Goal: Task Accomplishment & Management: Complete application form

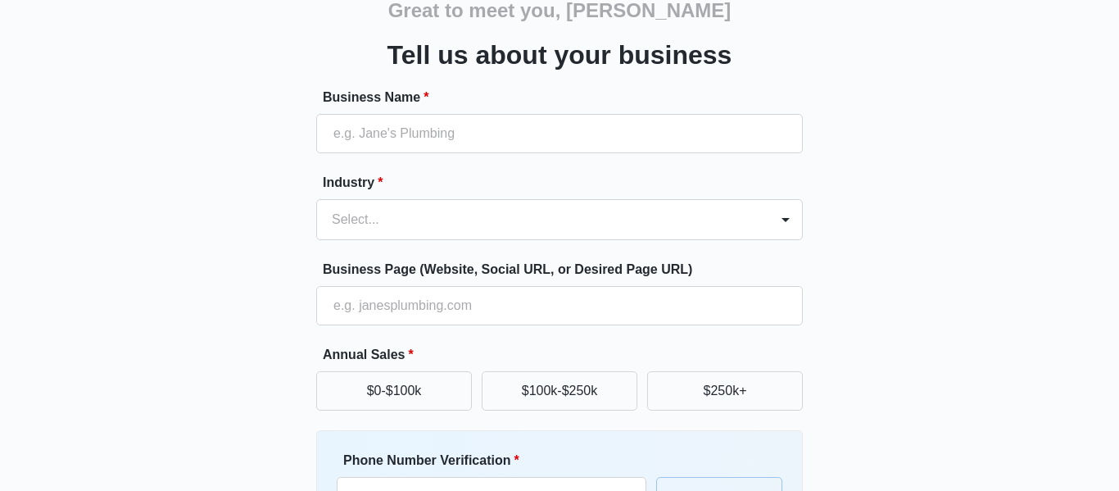
scroll to position [82, 0]
click at [691, 117] on input "Business Name *" at bounding box center [559, 134] width 487 height 39
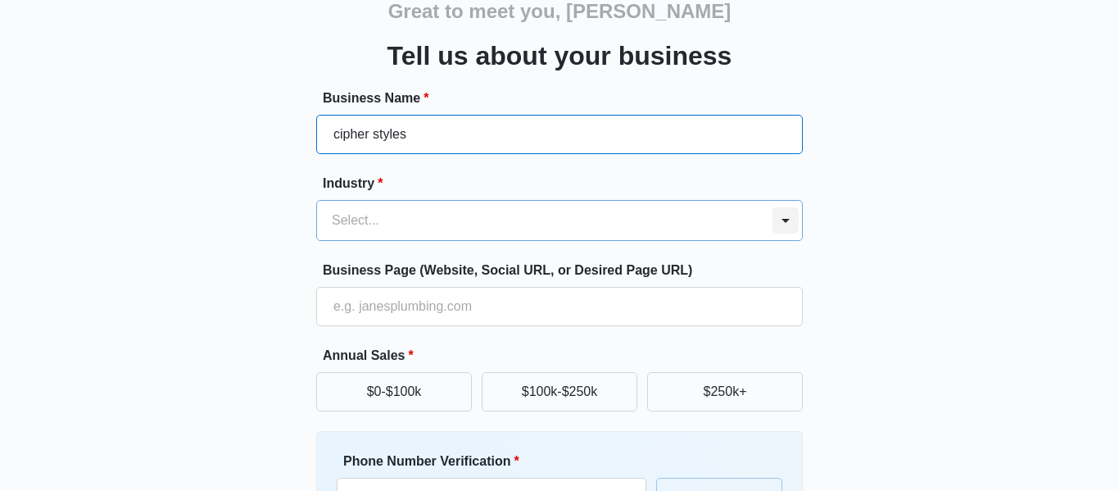
type input "cipher styles"
click at [774, 227] on div at bounding box center [786, 220] width 26 height 26
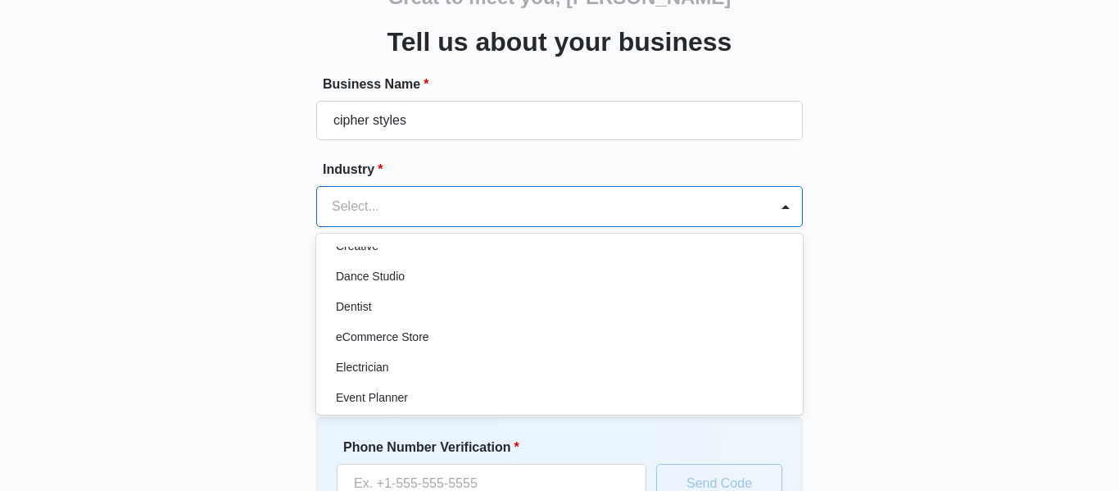
scroll to position [330, 0]
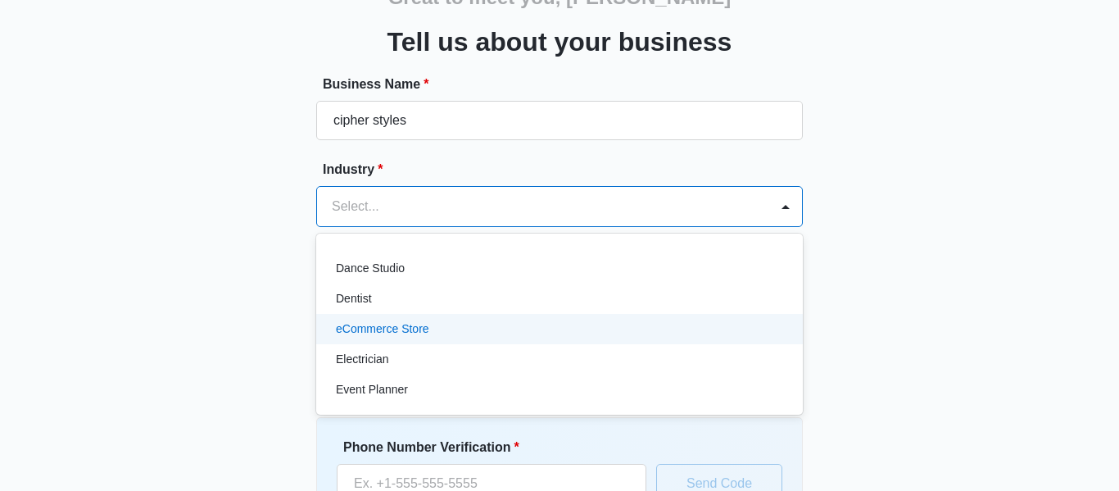
click at [537, 332] on div "eCommerce Store" at bounding box center [558, 328] width 444 height 17
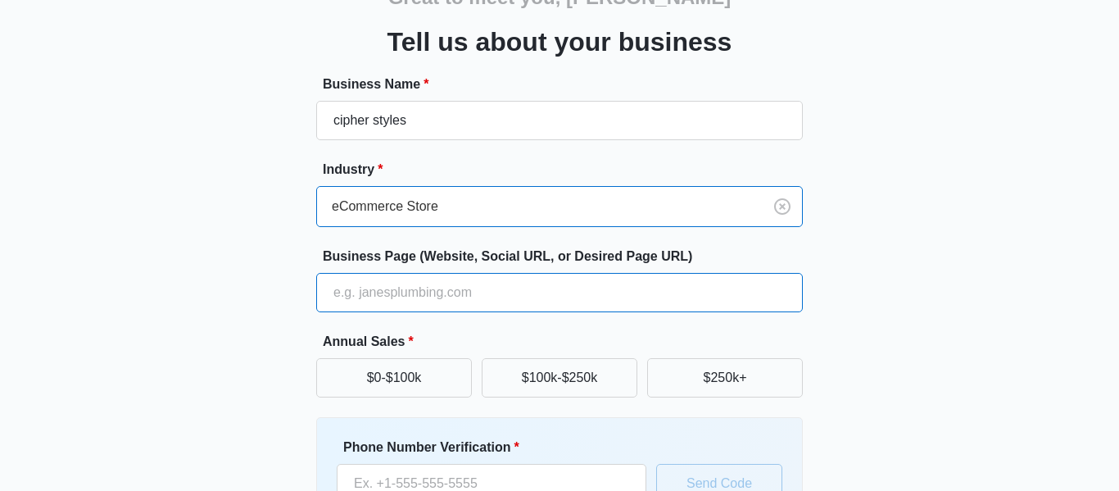
click at [551, 300] on input "Business Page (Website, Social URL, or Desired Page URL)" at bounding box center [559, 292] width 487 height 39
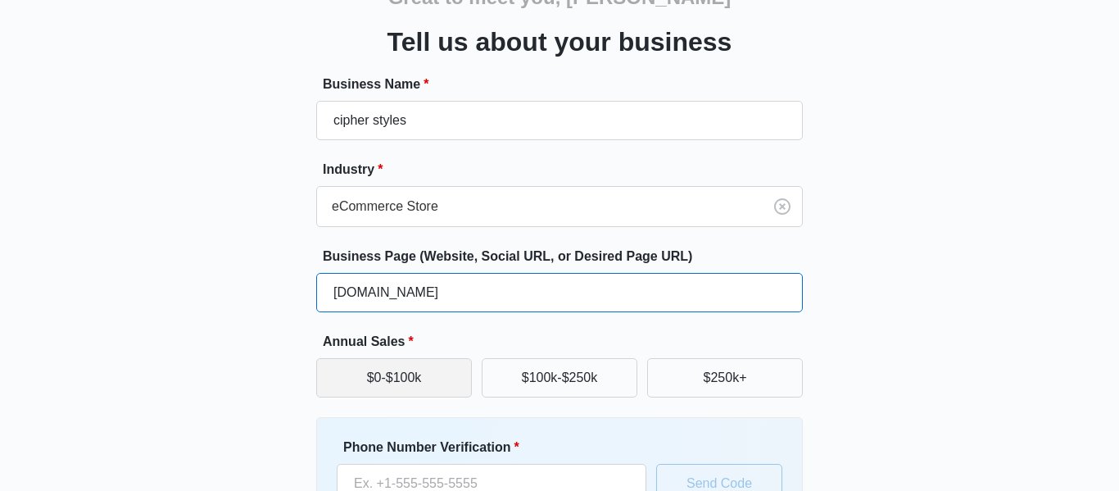
type input "cipherstyles.com"
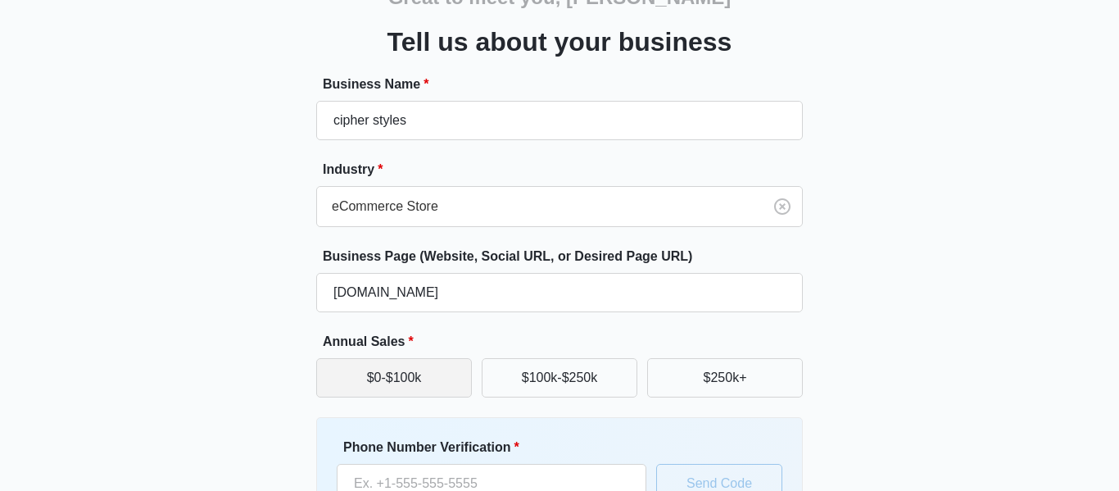
click at [432, 373] on button "$0-$100k" at bounding box center [394, 377] width 156 height 39
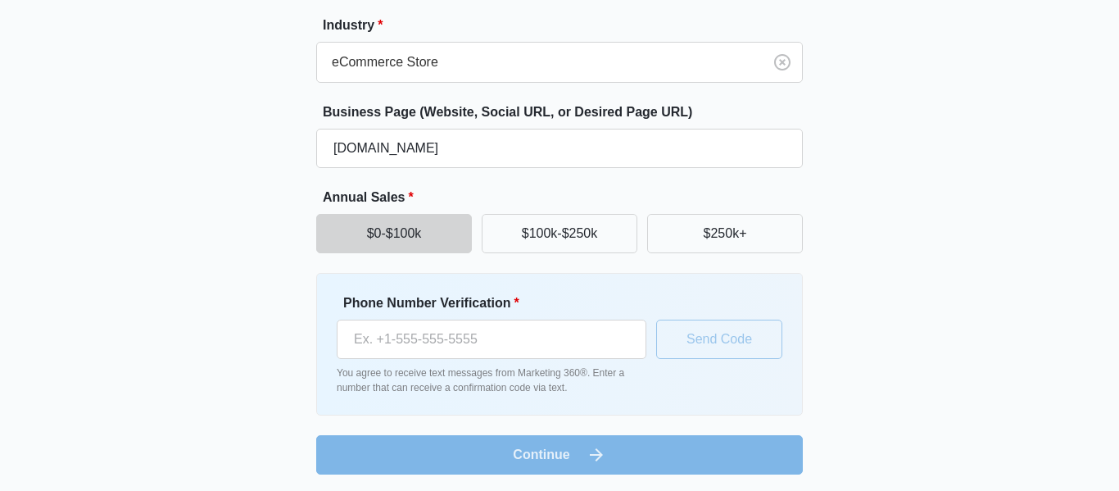
scroll to position [241, 0]
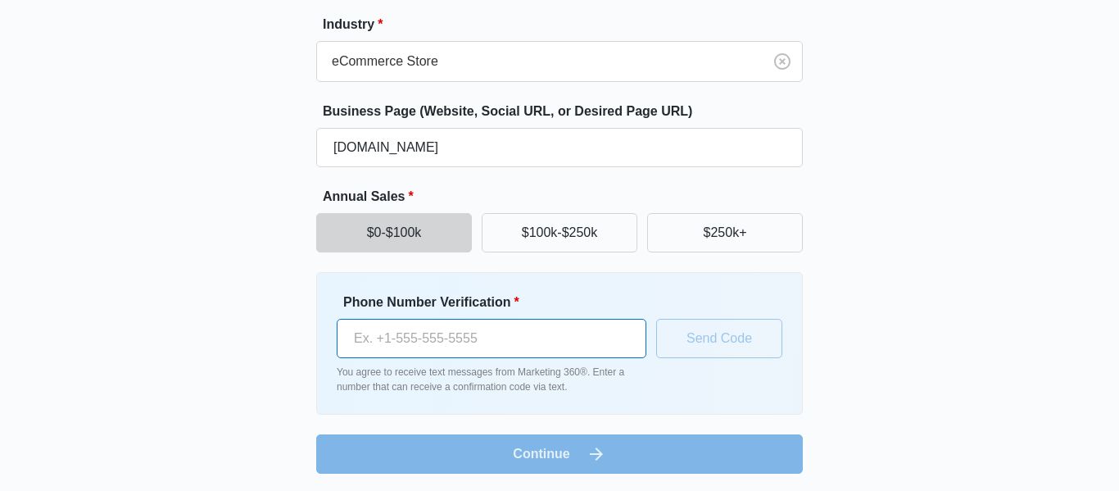
click at [592, 333] on input "Phone Number Verification *" at bounding box center [492, 338] width 310 height 39
type input "(757) 477-2434"
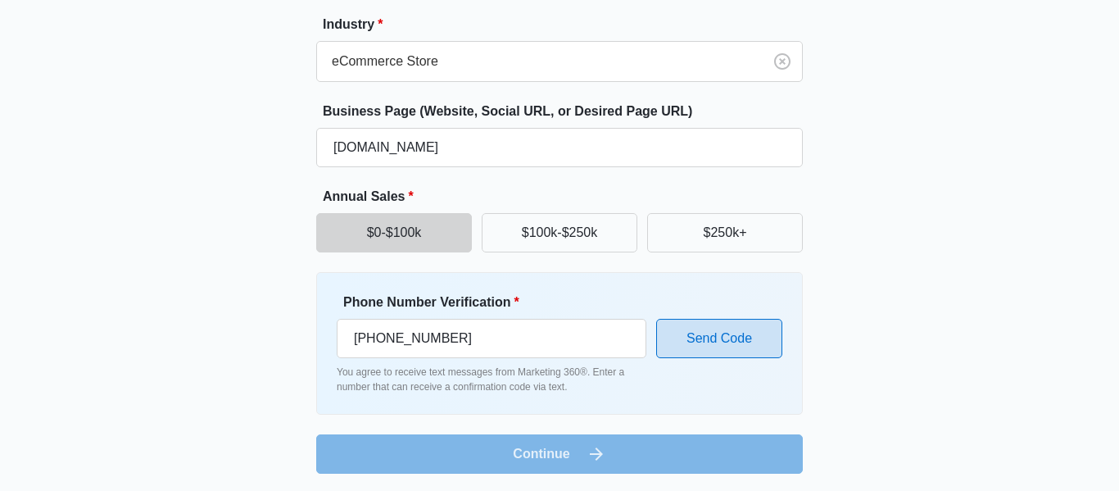
click at [684, 338] on button "Send Code" at bounding box center [719, 338] width 126 height 39
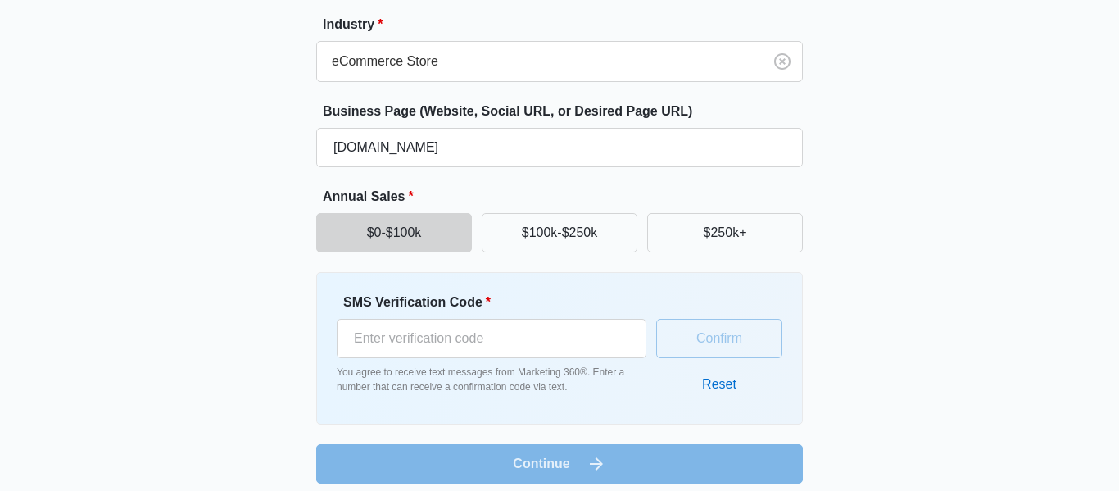
scroll to position [253, 0]
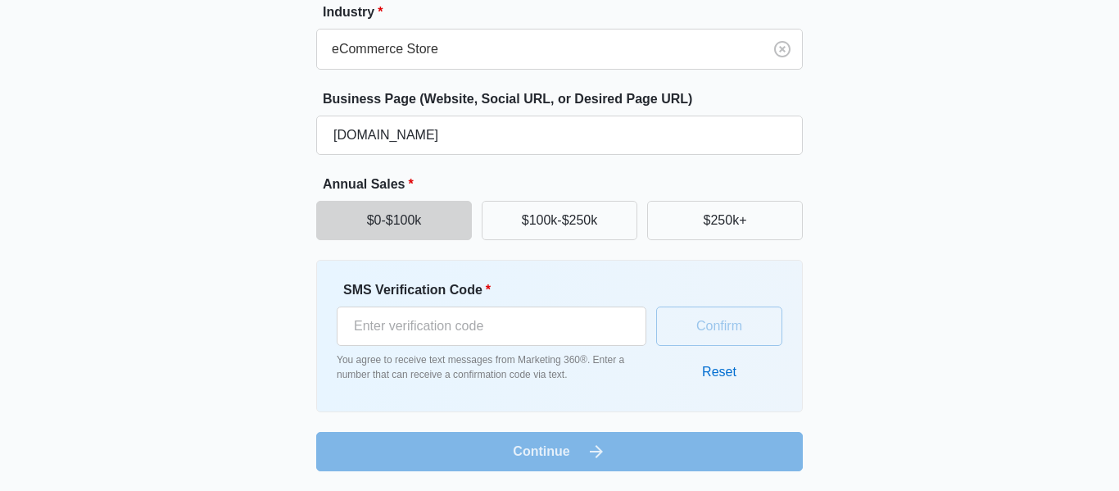
click at [709, 452] on form "Business Name * cipher styles Industry * eCommerce Store Business Page (Website…" at bounding box center [559, 194] width 487 height 554
click at [514, 329] on input "SMS Verification Code *" at bounding box center [492, 325] width 310 height 39
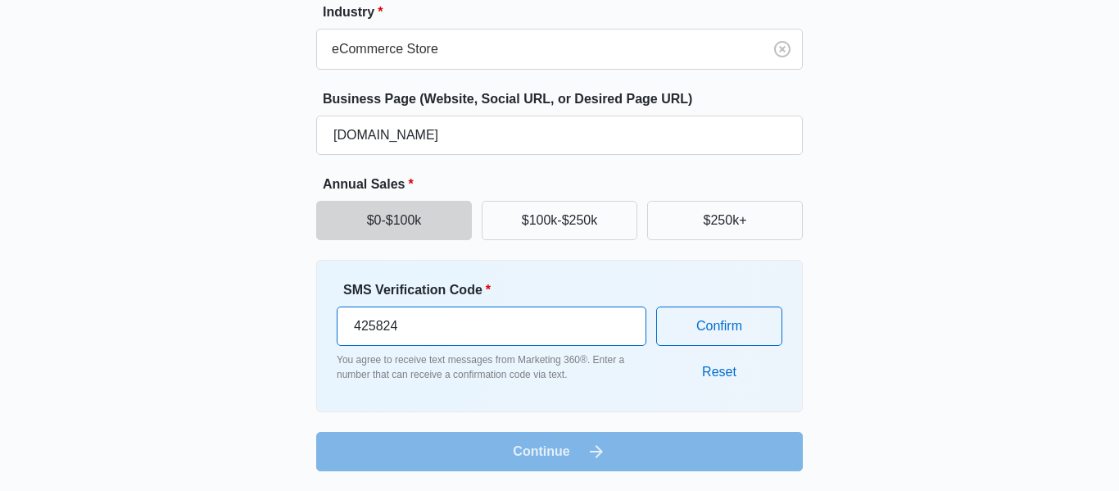
click at [623, 333] on input "425824" at bounding box center [492, 325] width 310 height 39
type input "425825"
click at [623, 320] on input "425825" at bounding box center [492, 325] width 310 height 39
click at [584, 334] on input "425825" at bounding box center [492, 325] width 310 height 39
click at [583, 367] on p "You agree to receive text messages from Marketing 360®. Enter a number that can…" at bounding box center [492, 366] width 310 height 29
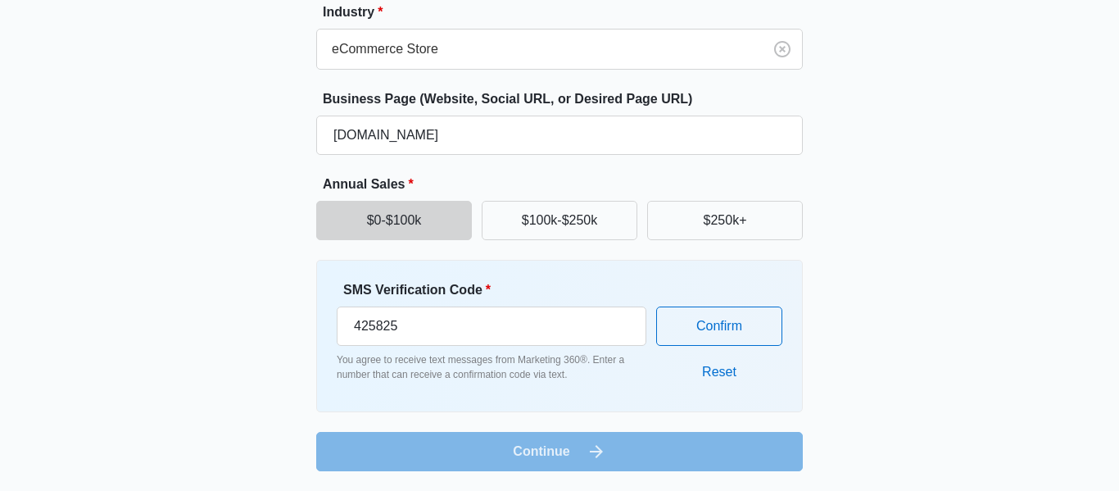
click at [590, 451] on form "Business Name * cipher styles Industry * eCommerce Store Business Page (Website…" at bounding box center [559, 194] width 487 height 554
click at [385, 371] on p "You agree to receive text messages from Marketing 360®. Enter a number that can…" at bounding box center [492, 366] width 310 height 29
click at [687, 328] on button "Confirm" at bounding box center [719, 325] width 126 height 39
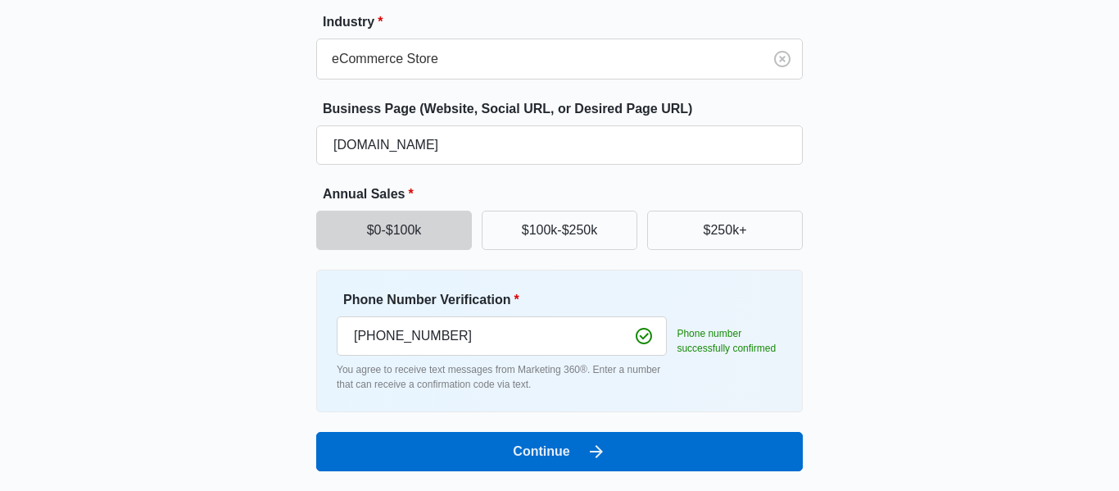
scroll to position [243, 0]
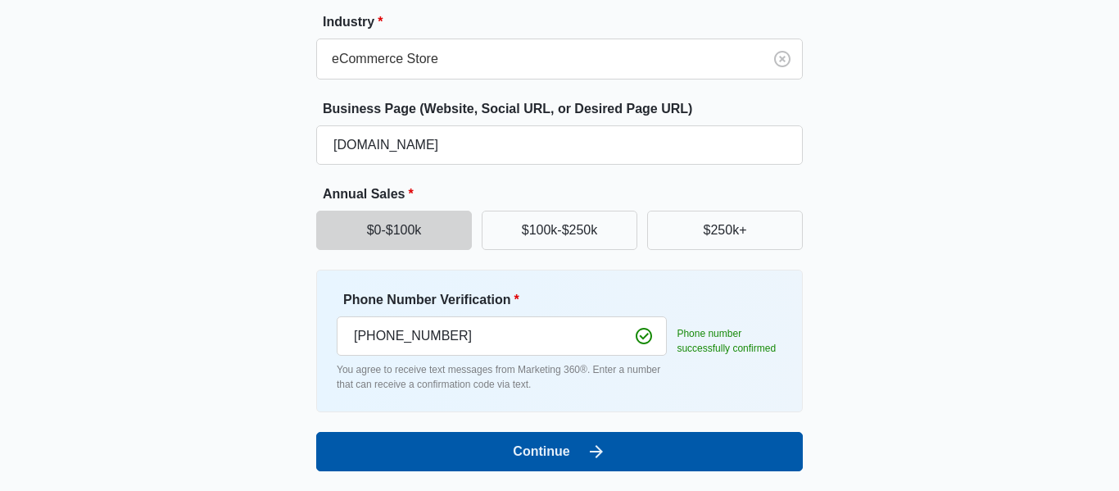
click at [644, 446] on button "Continue" at bounding box center [559, 451] width 487 height 39
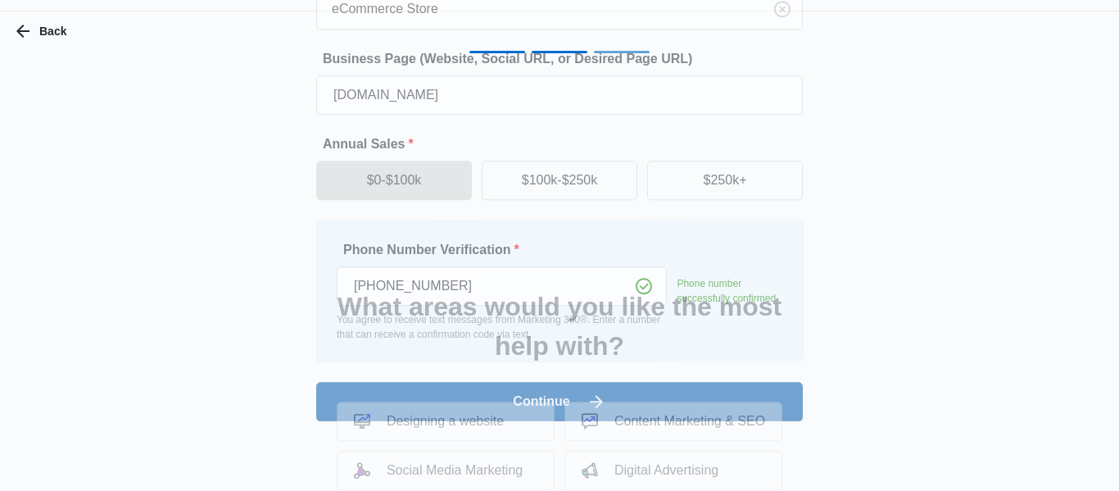
scroll to position [0, 0]
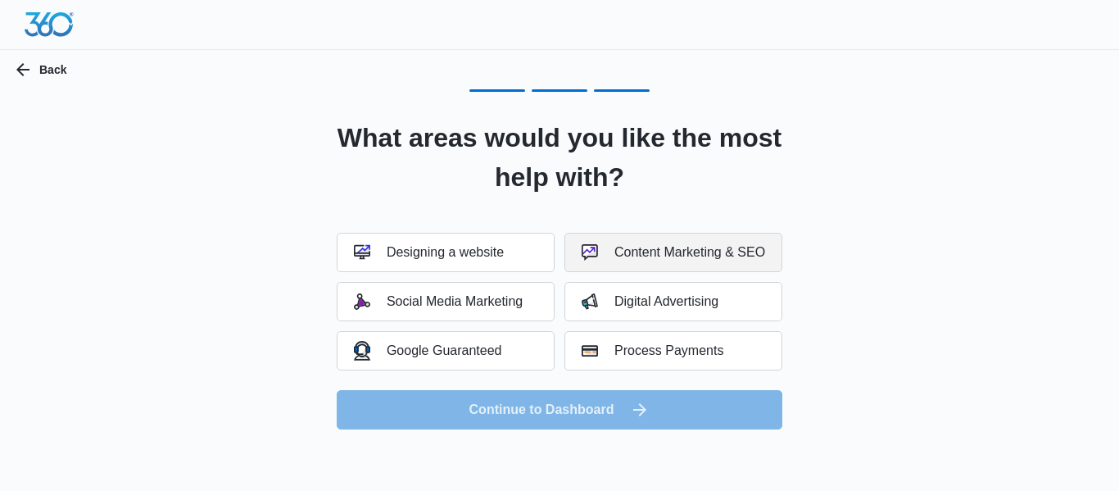
click at [611, 262] on button "Content Marketing & SEO" at bounding box center [673, 252] width 218 height 39
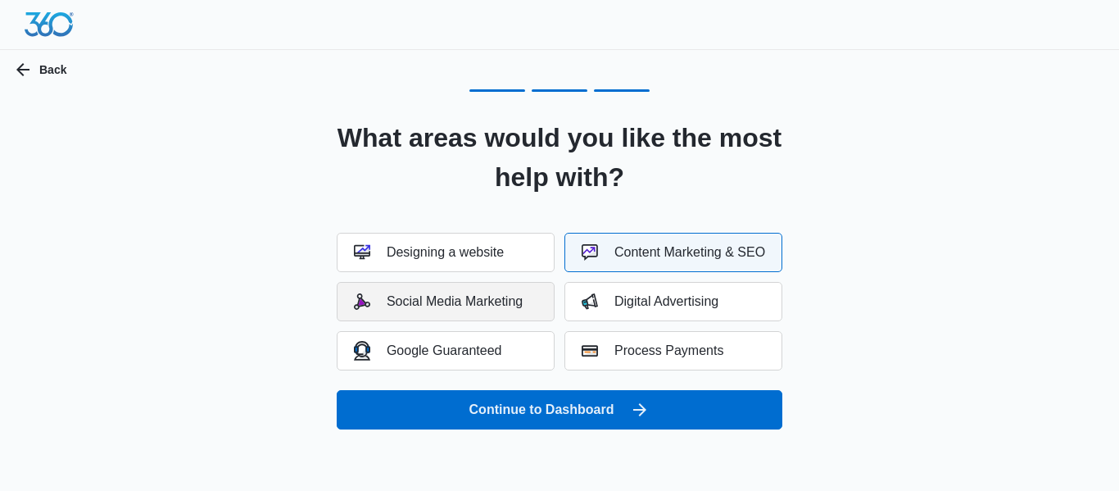
click at [523, 310] on button "Social Media Marketing" at bounding box center [446, 301] width 218 height 39
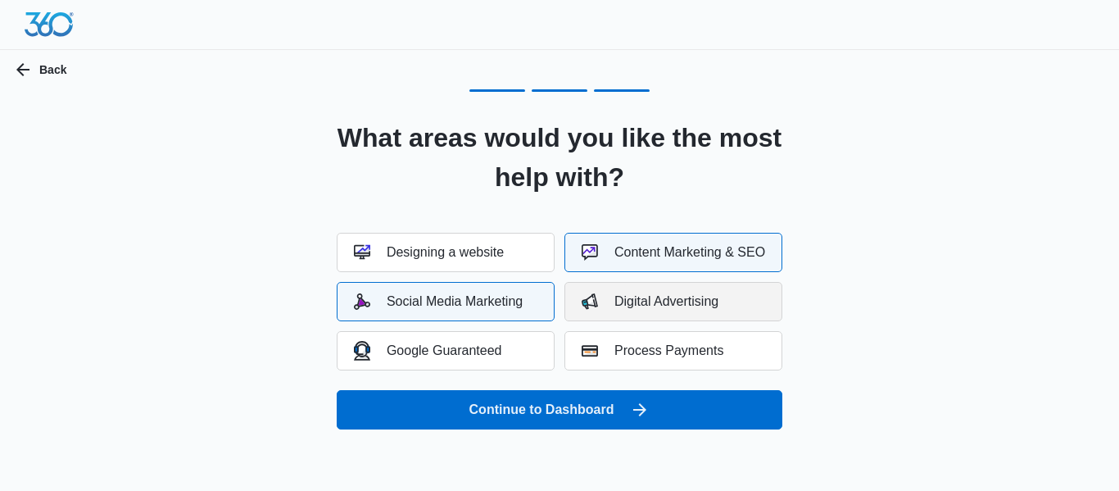
click at [622, 302] on div "Digital Advertising" at bounding box center [650, 301] width 137 height 16
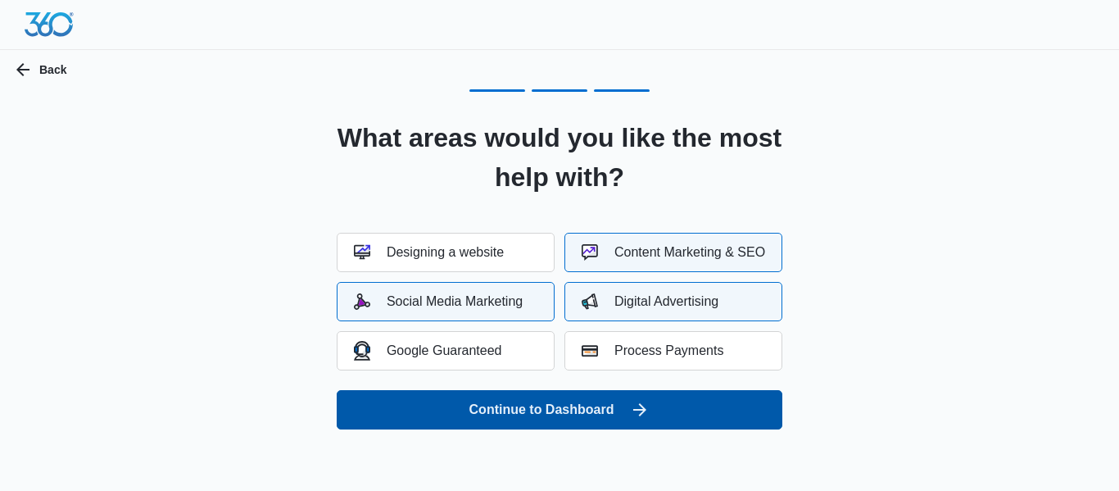
click at [619, 401] on button "Continue to Dashboard" at bounding box center [560, 409] width 446 height 39
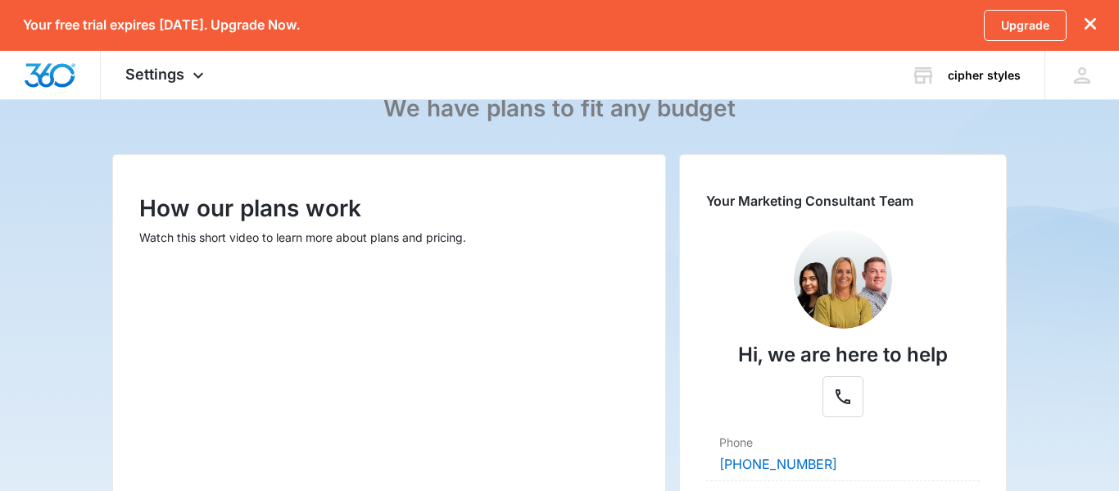
scroll to position [148, 0]
